Goal: Find specific page/section: Find specific page/section

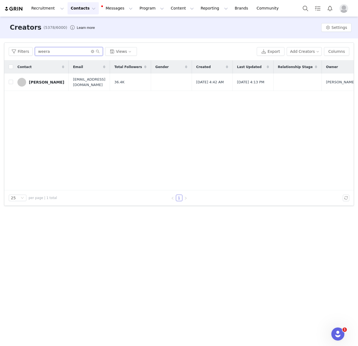
click at [41, 53] on input "weera" at bounding box center [69, 51] width 68 height 9
paste input "[PERSON_NAME]"
type input "[PERSON_NAME]"
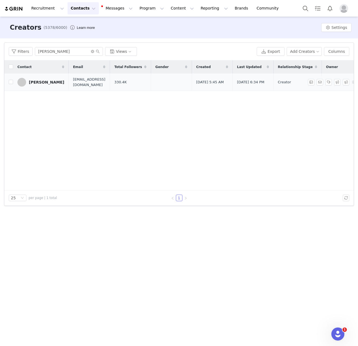
click at [37, 85] on link "[PERSON_NAME]" at bounding box center [40, 82] width 47 height 9
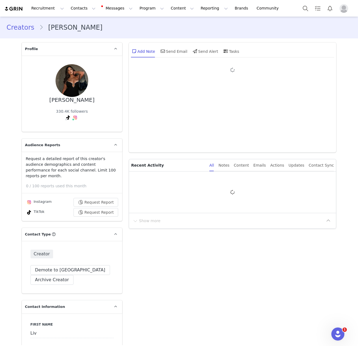
type input "+1 ([GEOGRAPHIC_DATA])"
